Goal: Book appointment/travel/reservation

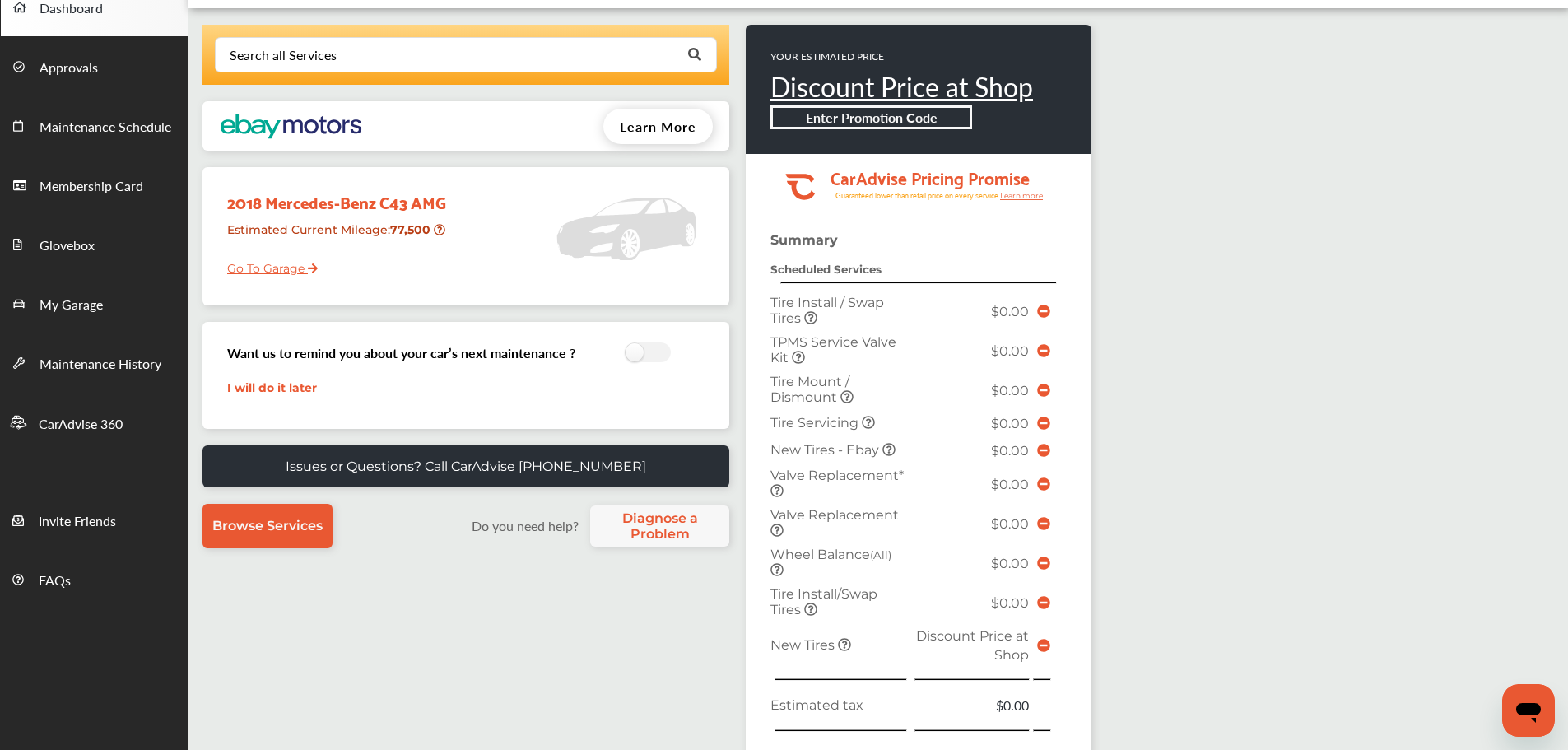
scroll to position [247, 0]
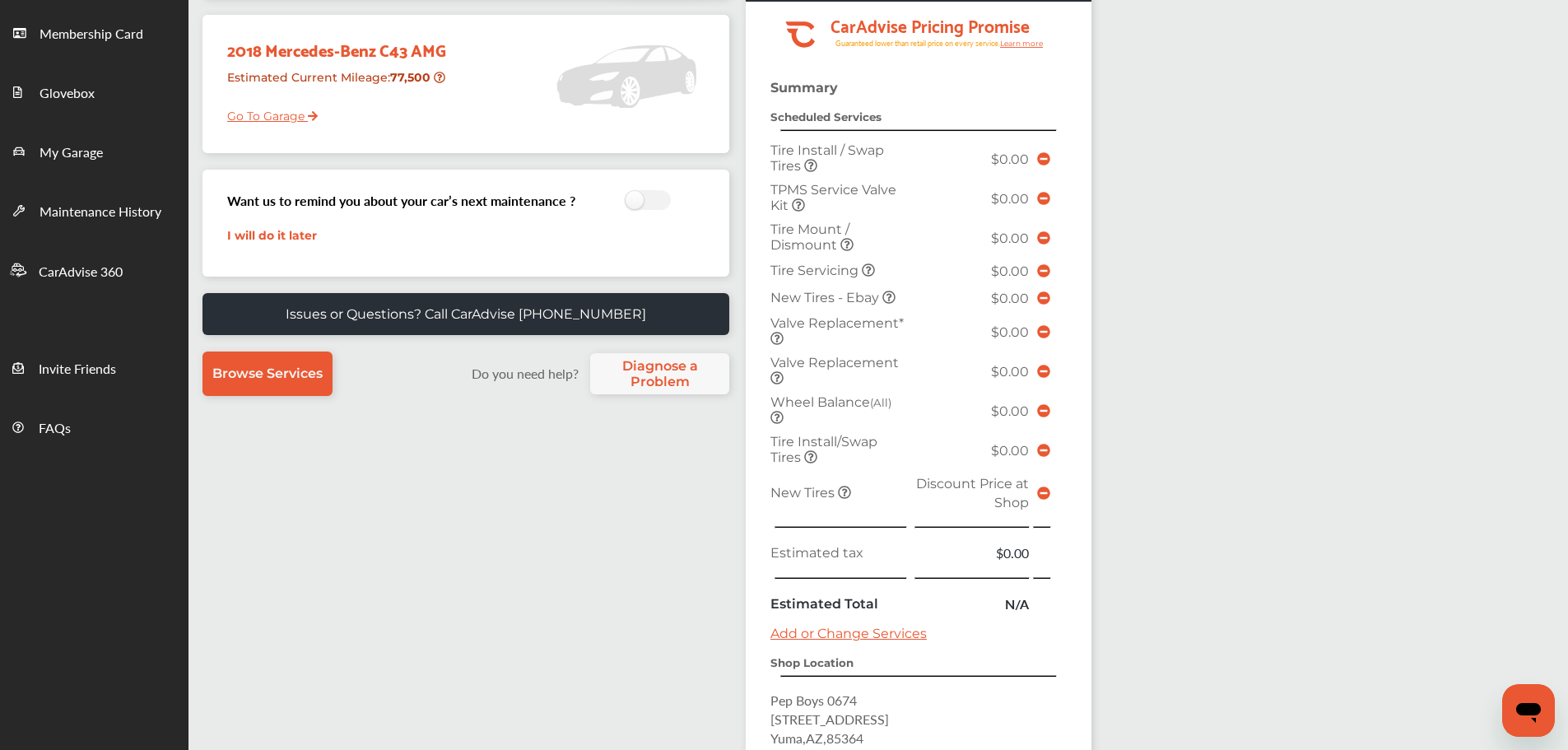
click at [1041, 500] on span at bounding box center [1044, 494] width 13 height 16
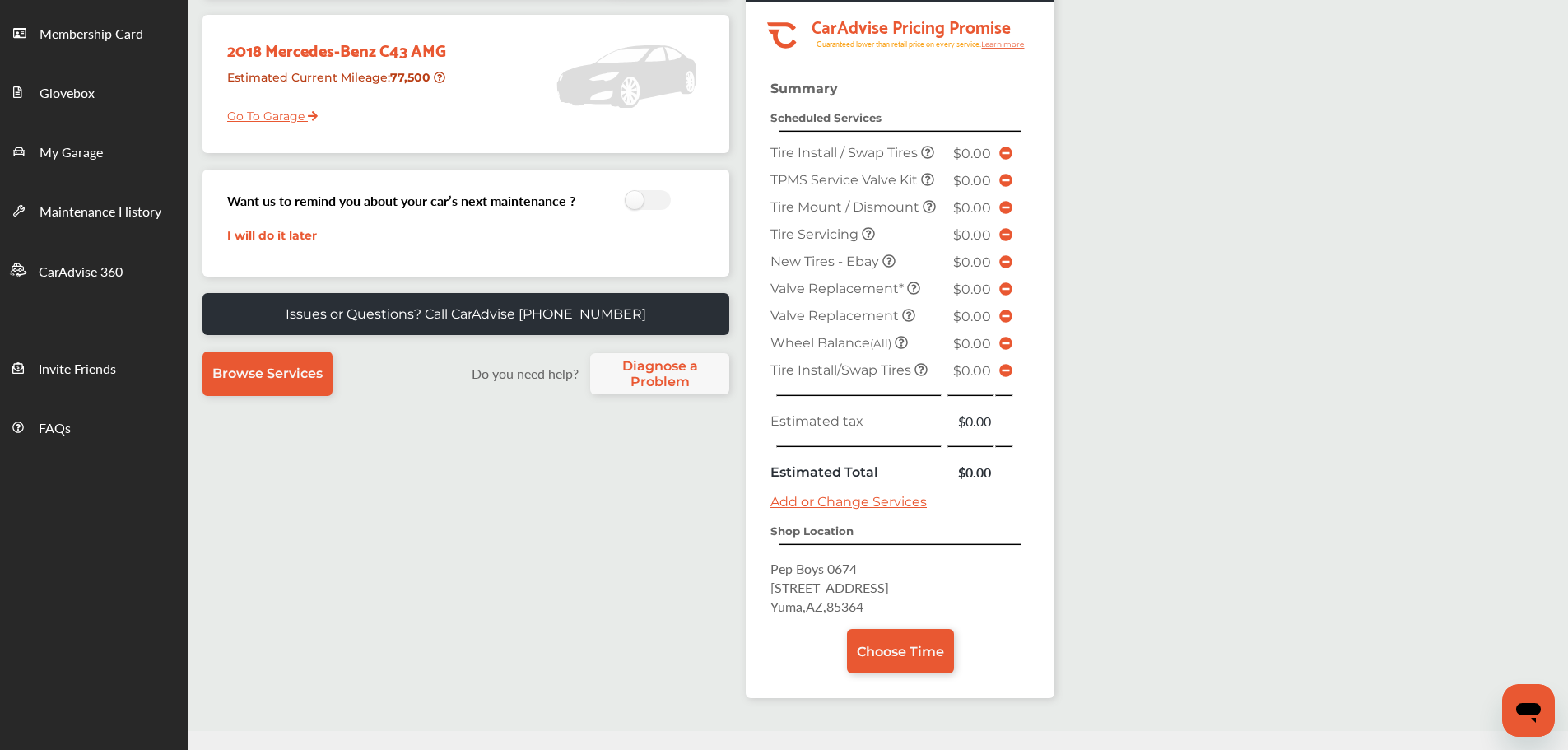
click at [902, 646] on span "Choose Time" at bounding box center [900, 652] width 87 height 16
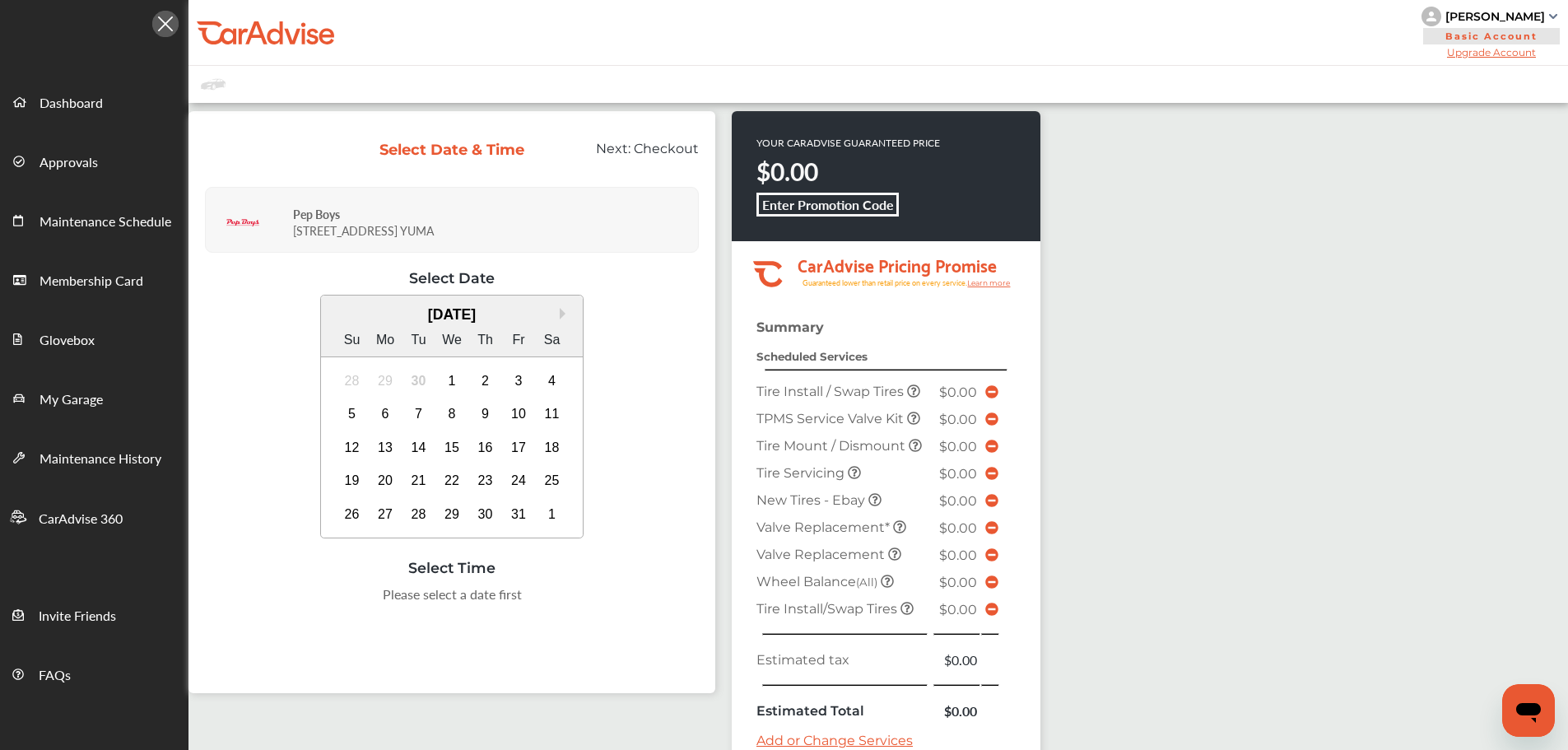
click at [463, 383] on div "1" at bounding box center [452, 382] width 27 height 27
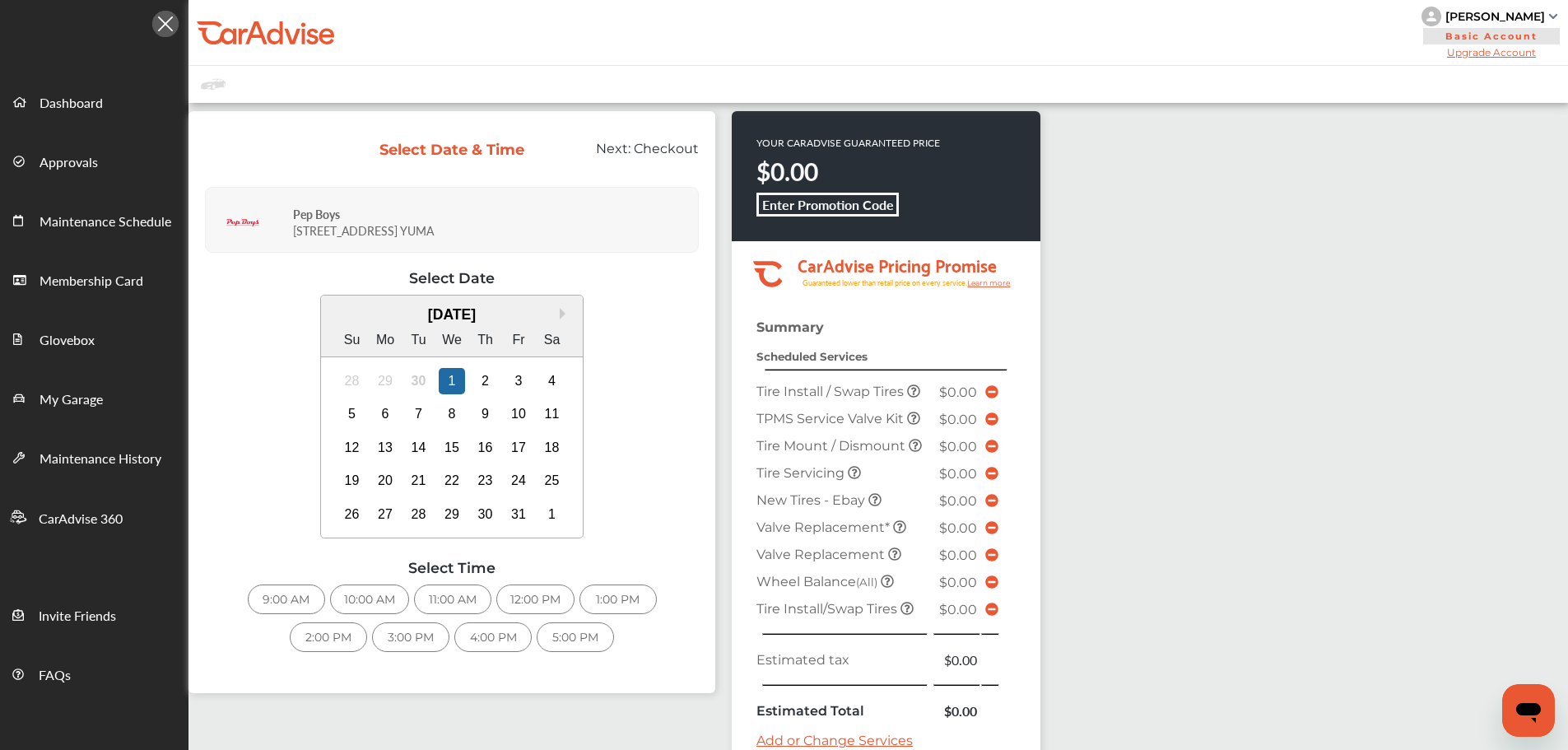
click at [382, 637] on div "3:00 PM" at bounding box center [410, 637] width 78 height 29
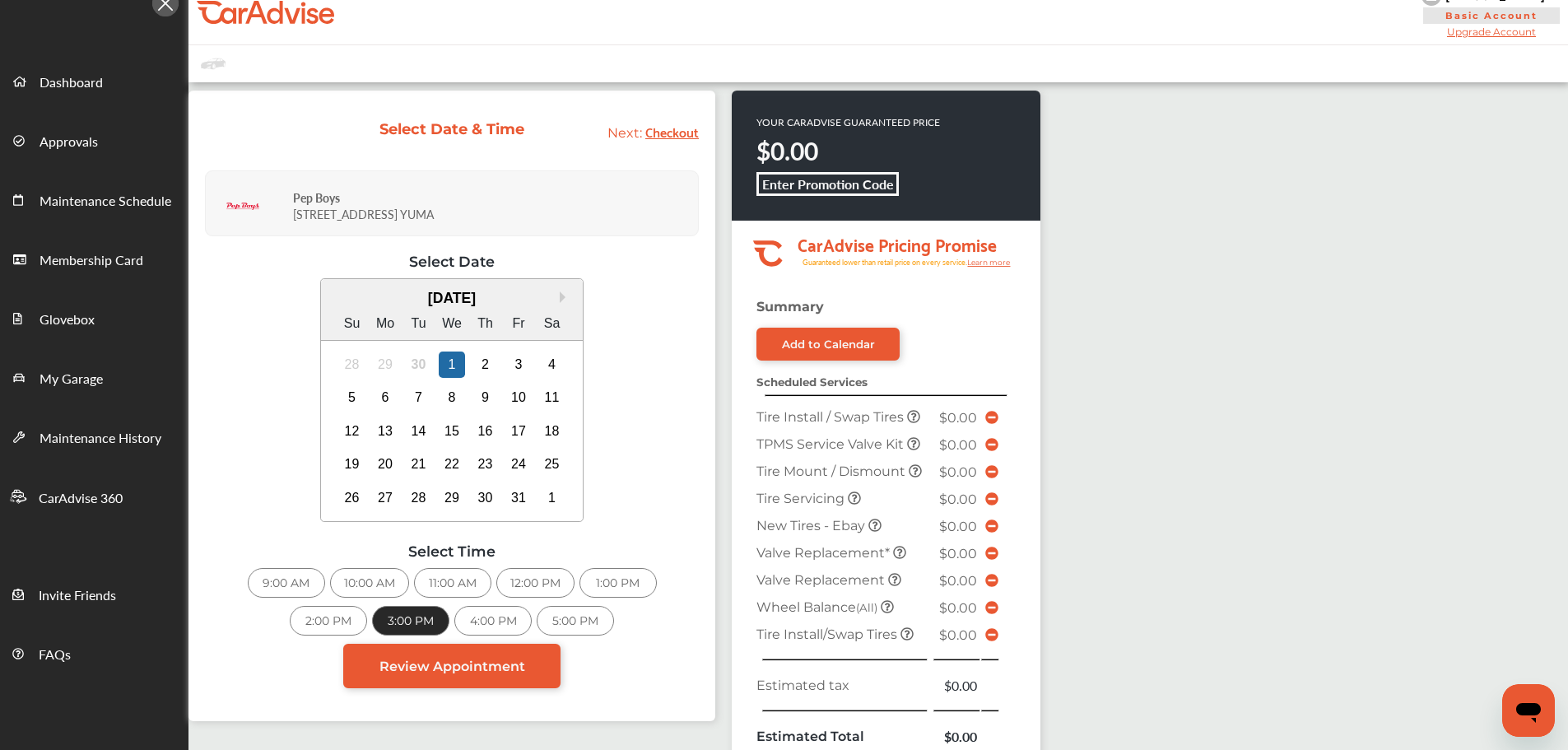
scroll to position [165, 0]
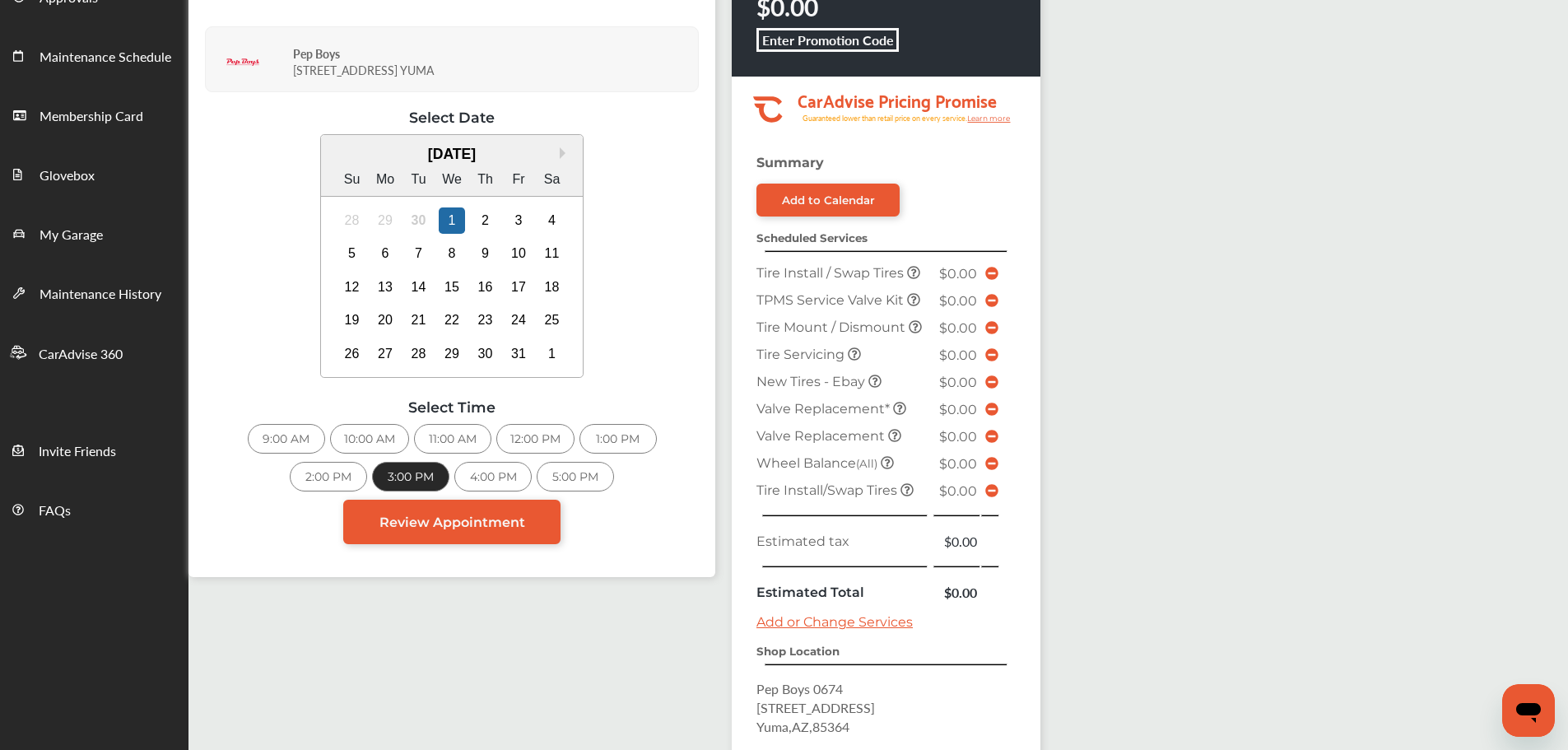
click at [512, 527] on span "Review Appointment" at bounding box center [452, 523] width 145 height 16
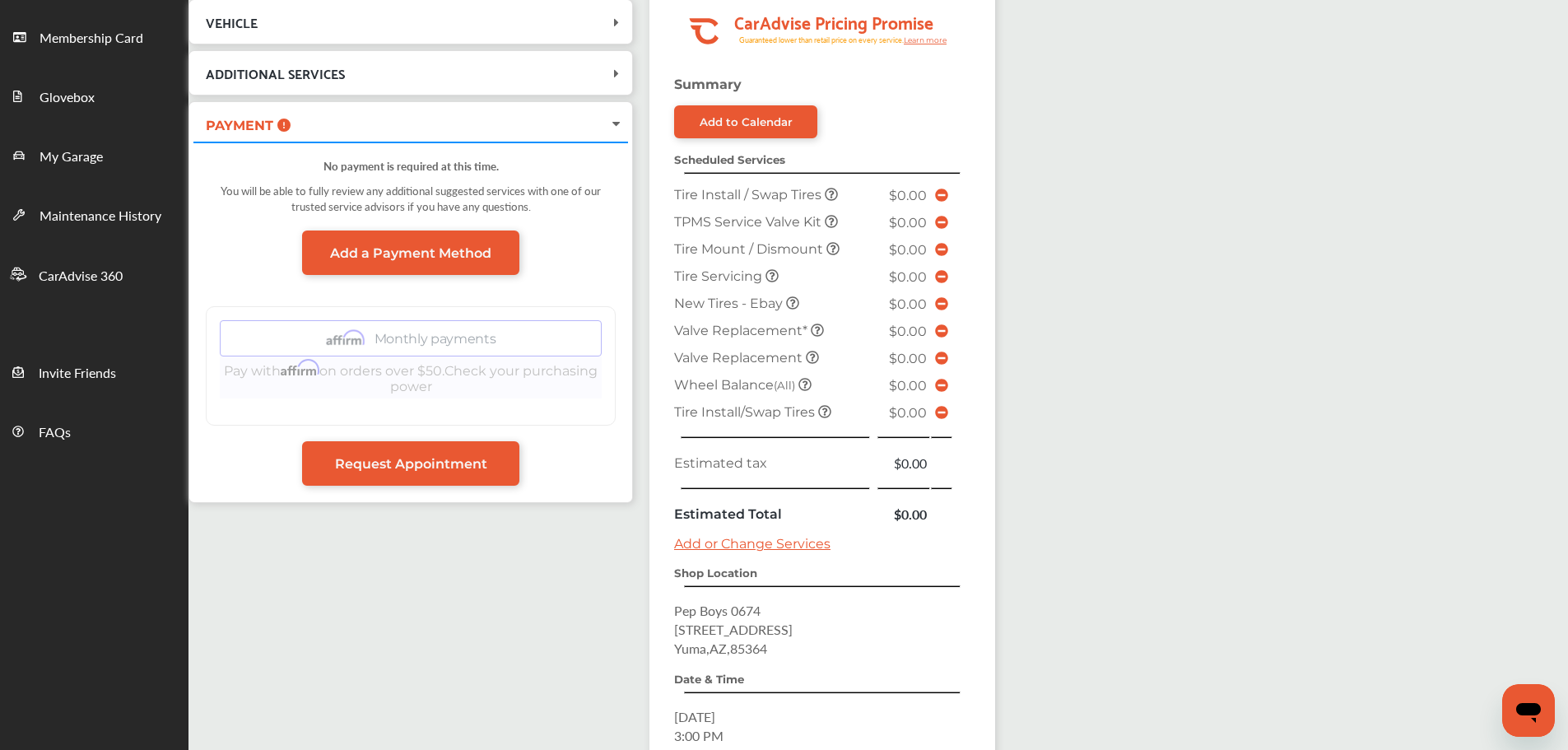
scroll to position [433, 0]
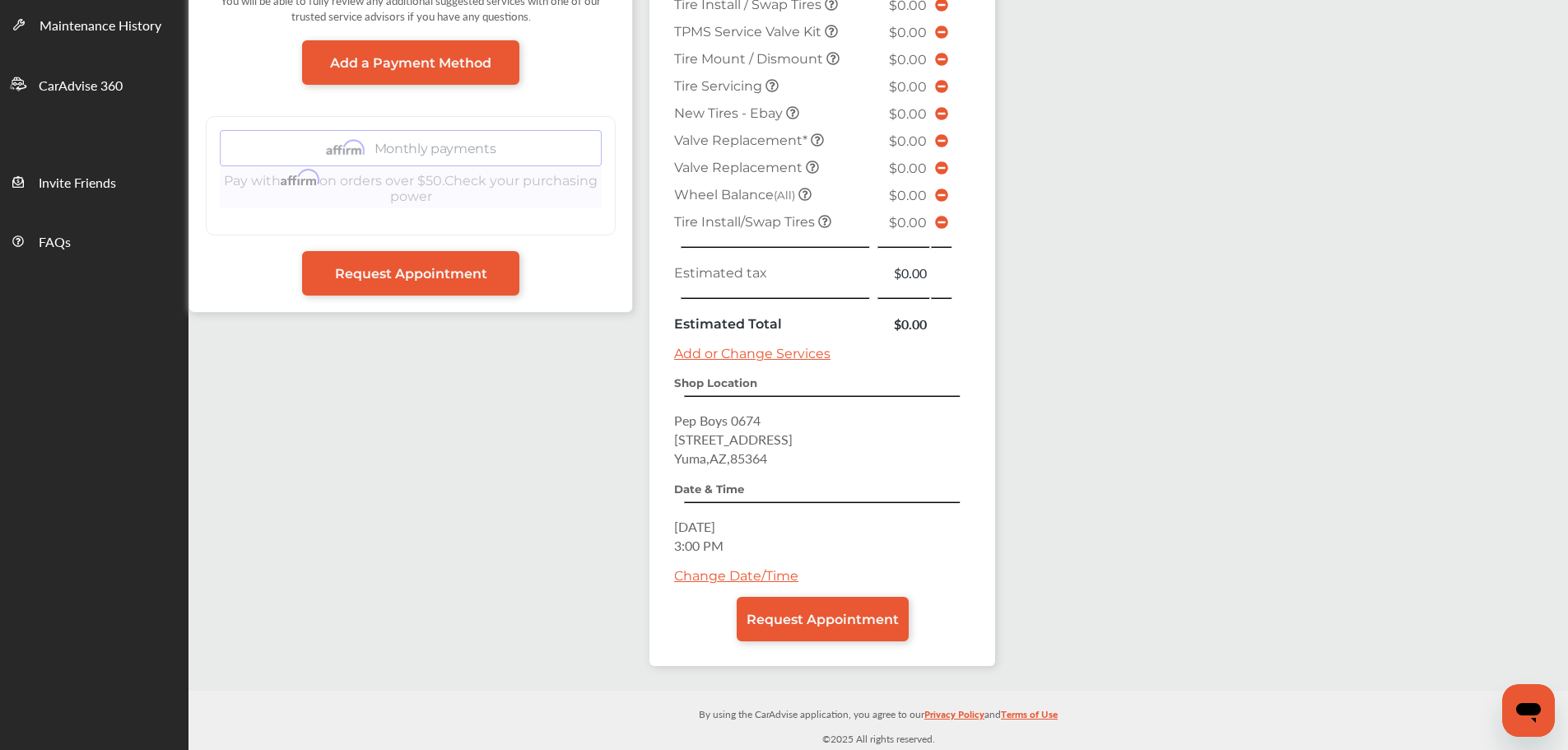
click at [726, 351] on link "Add or Change Services" at bounding box center [751, 354] width 156 height 16
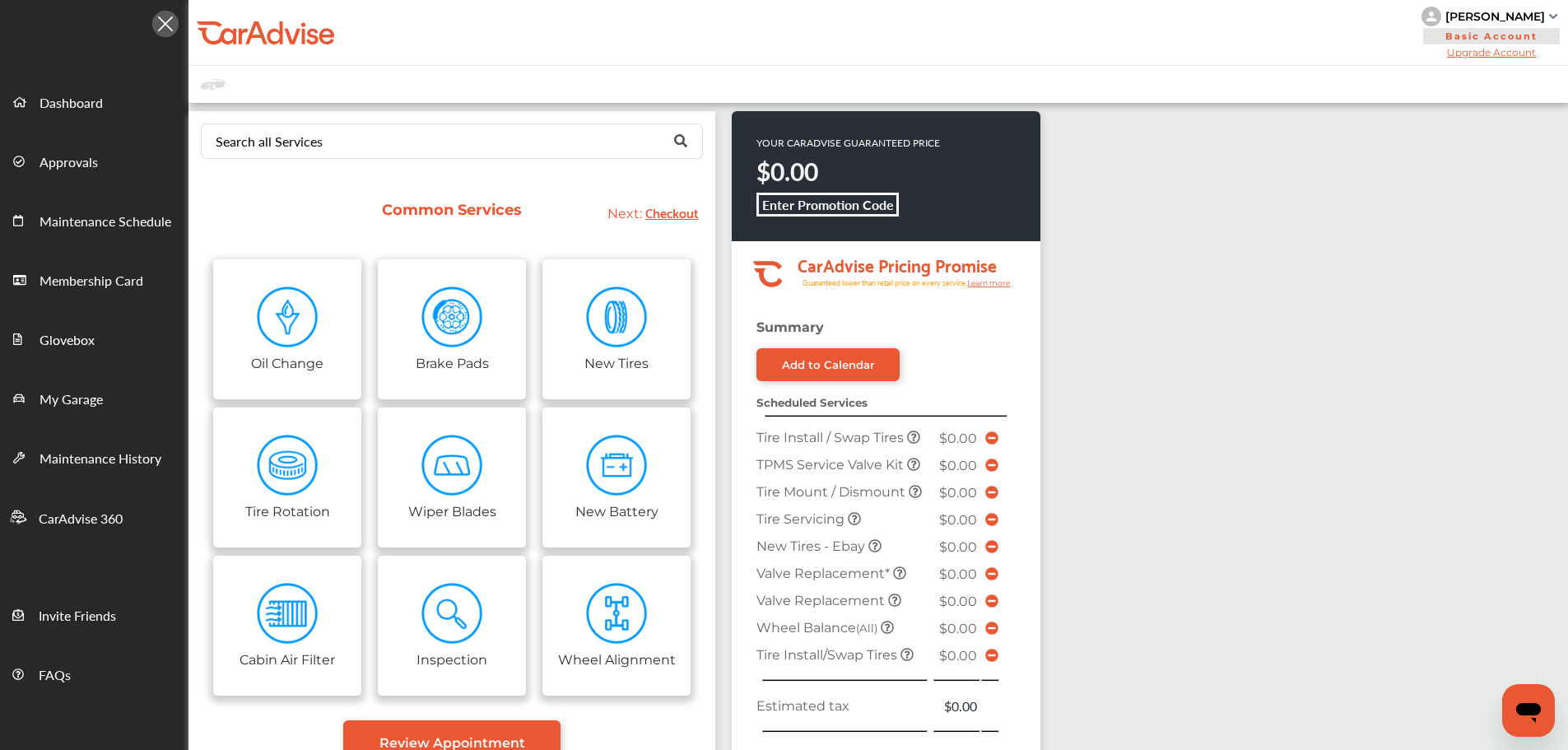
click at [645, 620] on img at bounding box center [617, 614] width 62 height 62
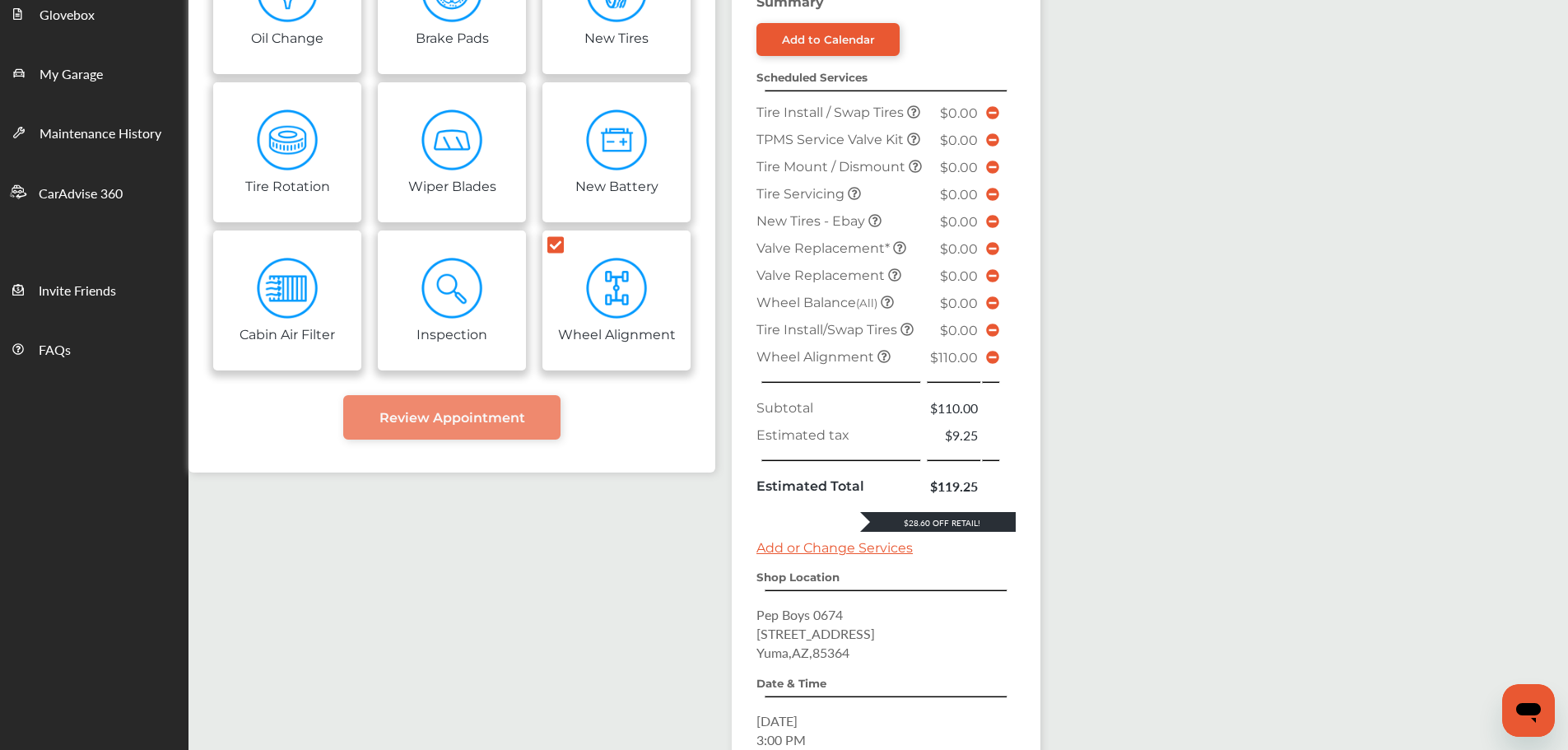
scroll to position [309, 0]
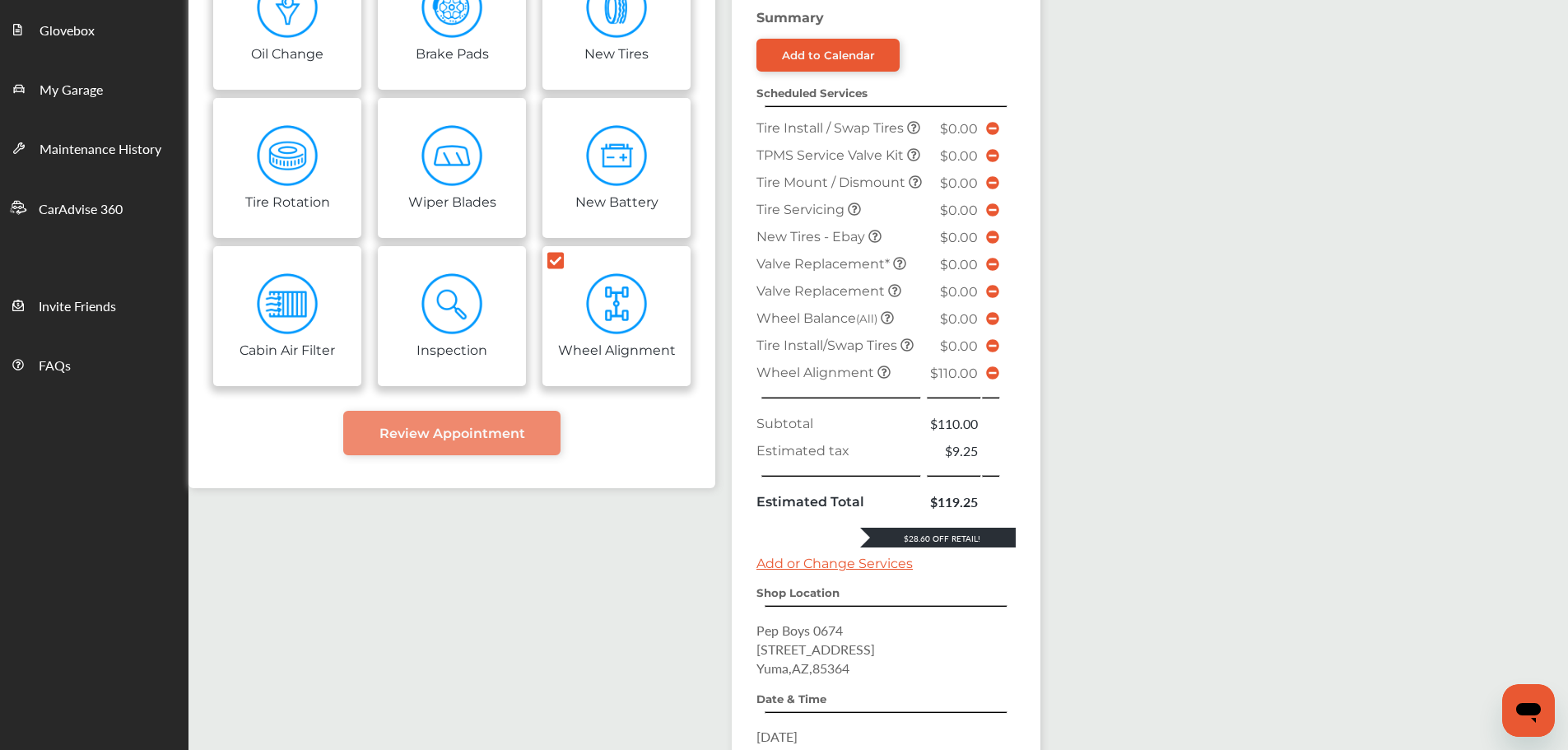
click at [996, 380] on icon at bounding box center [992, 373] width 13 height 13
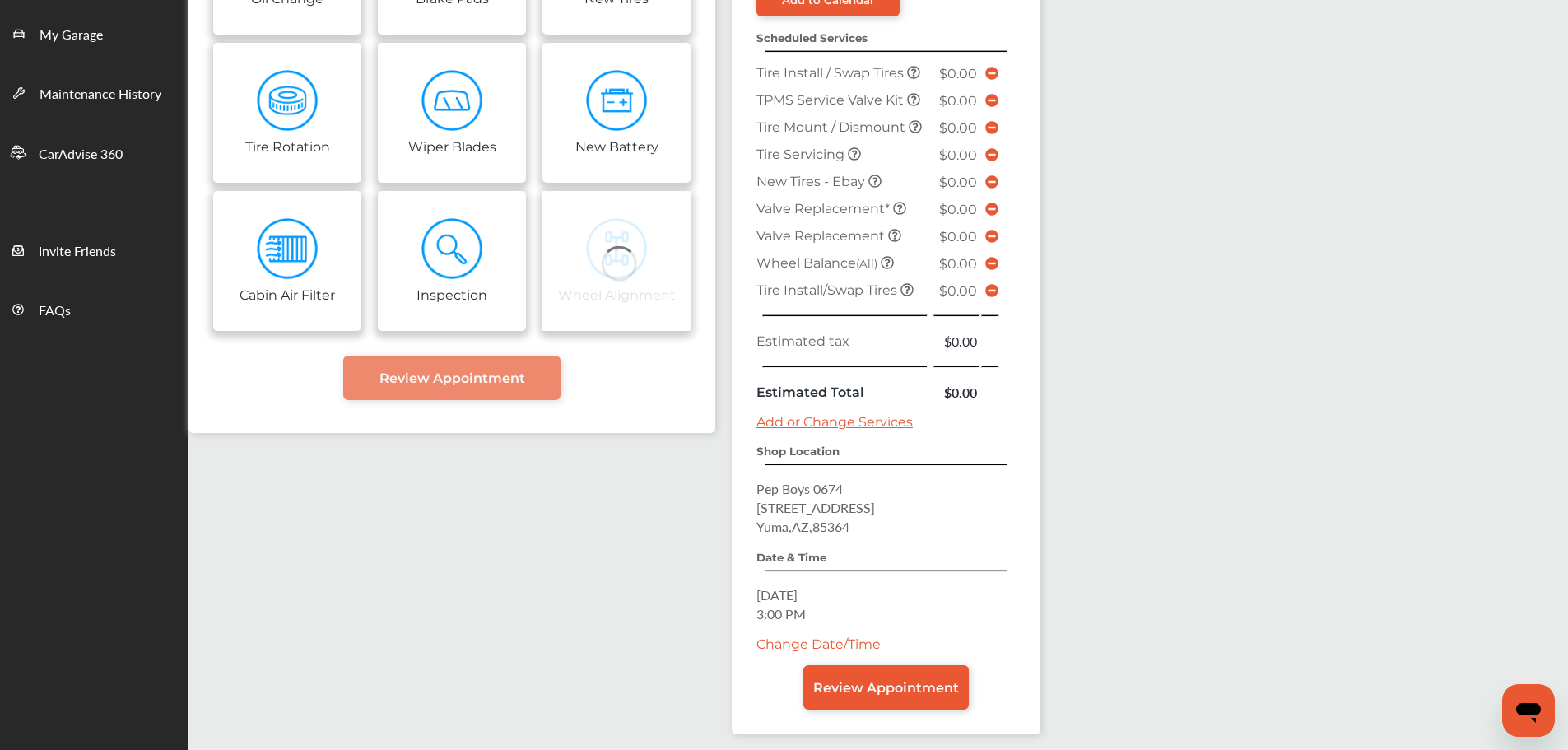
scroll to position [433, 0]
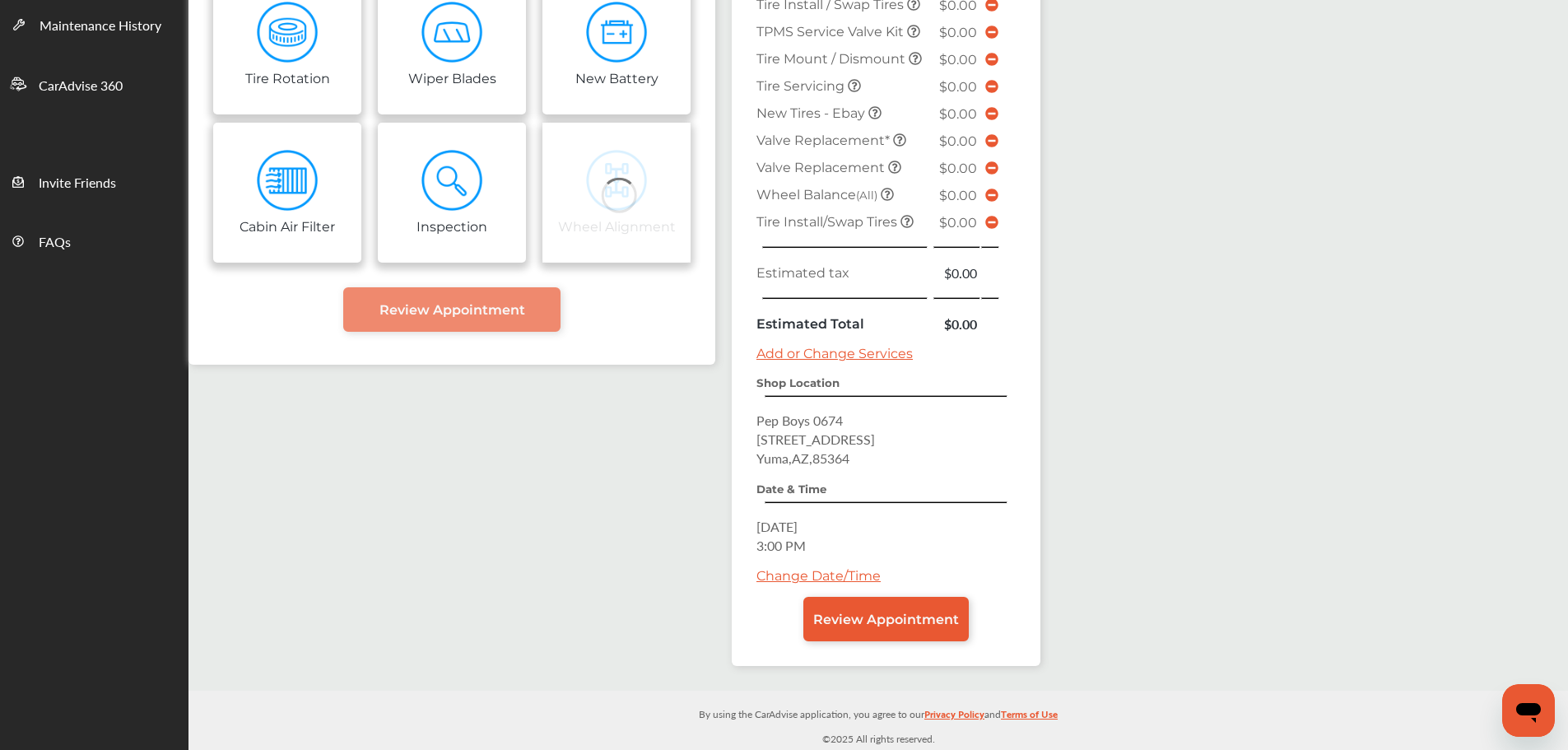
click at [934, 621] on span "Review Appointment" at bounding box center [885, 620] width 145 height 16
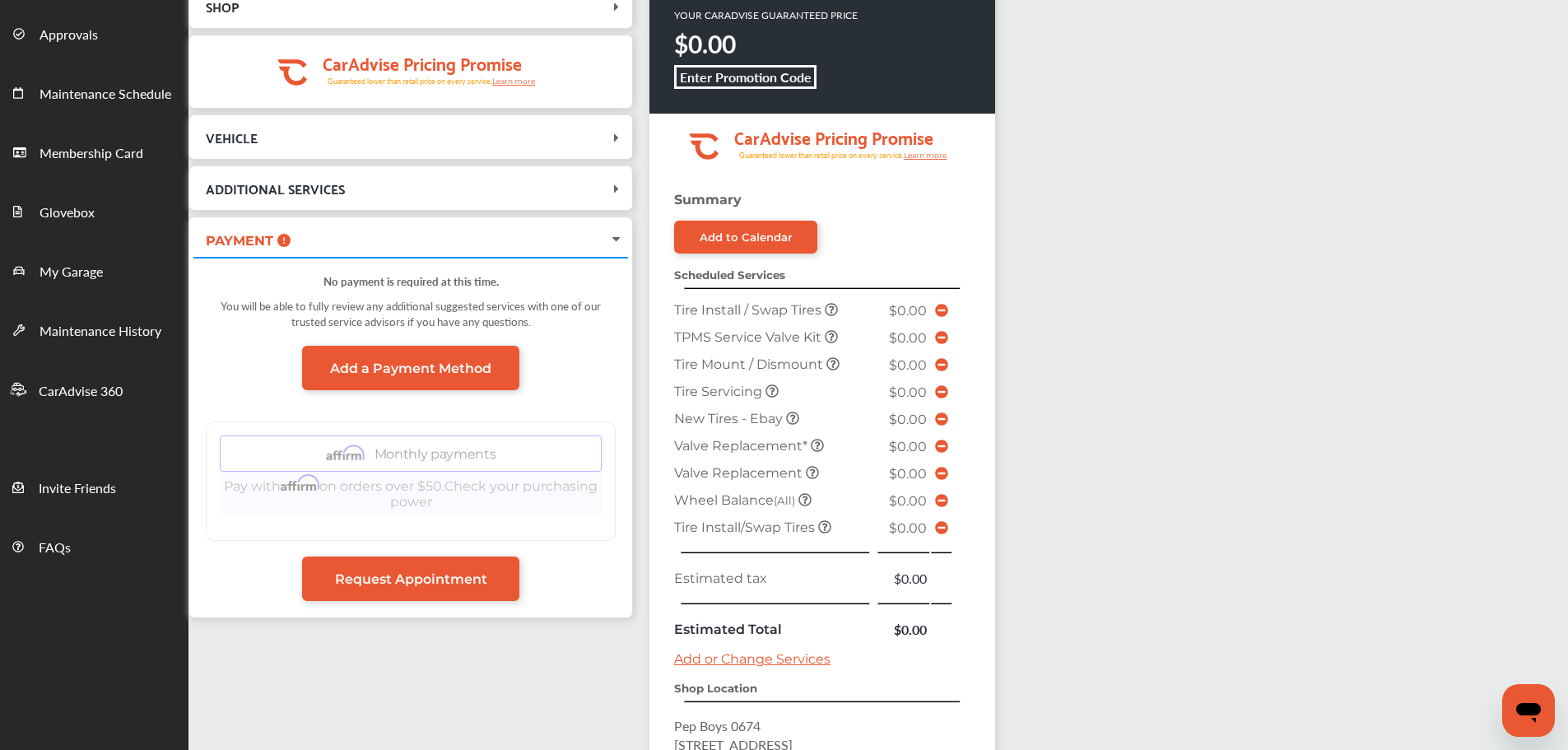
scroll to position [329, 0]
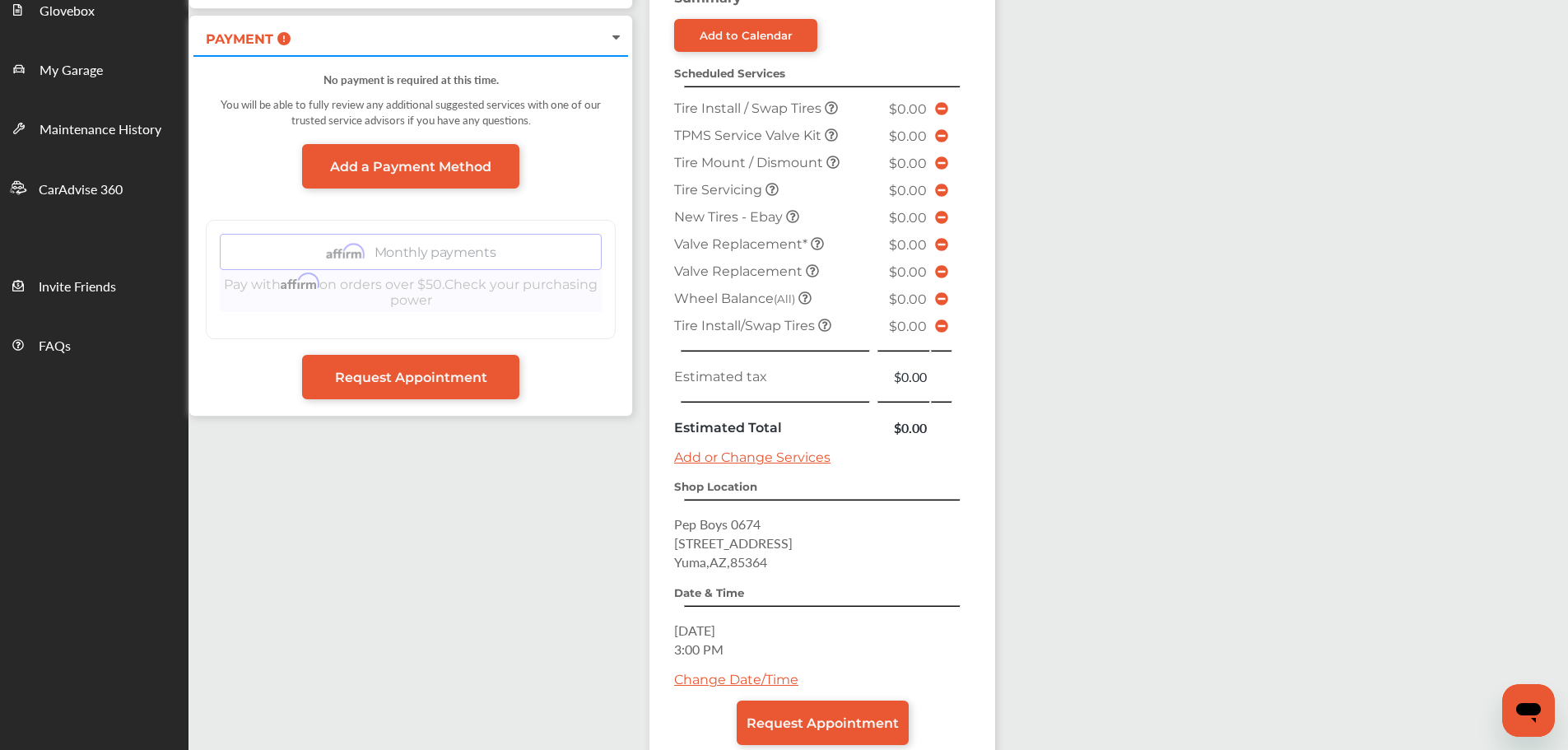
click at [810, 647] on span "Request Appointment" at bounding box center [823, 724] width 152 height 16
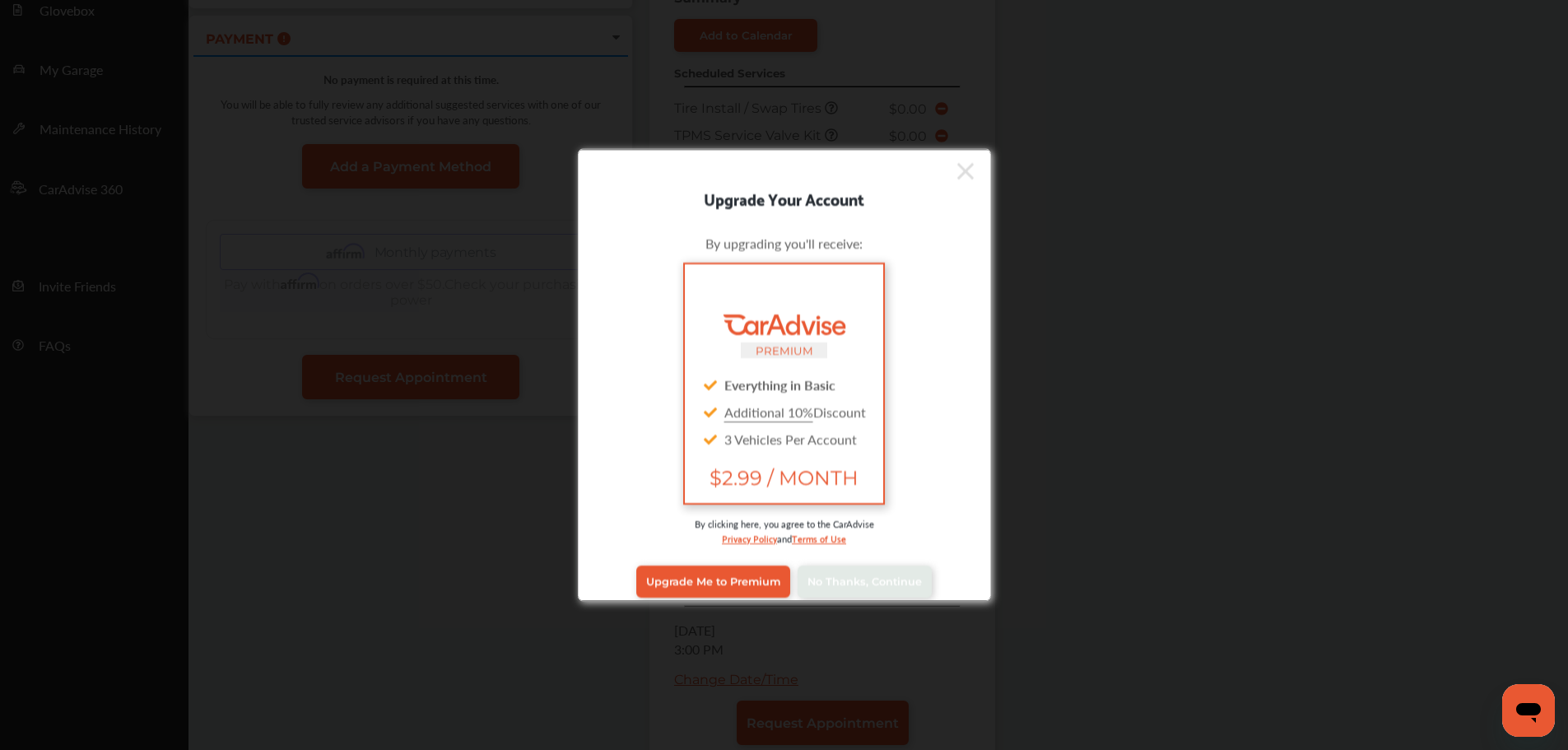
click at [887, 590] on link "No Thanks, Continue" at bounding box center [865, 581] width 135 height 31
